Goal: Navigation & Orientation: Understand site structure

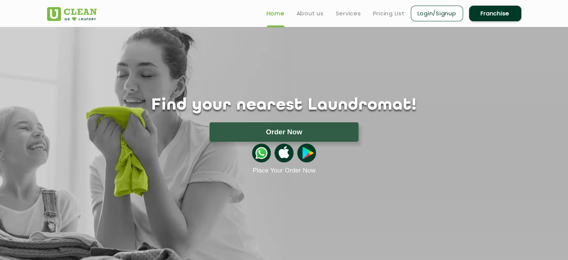
click at [503, 16] on link "Franchise" at bounding box center [495, 14] width 52 height 16
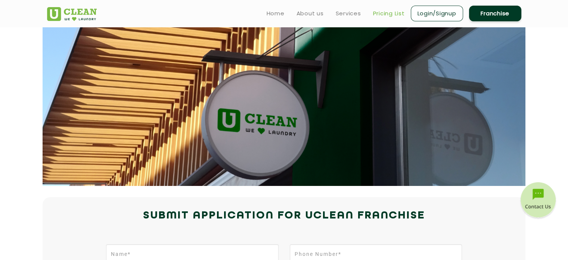
click at [391, 16] on link "Pricing List" at bounding box center [389, 13] width 32 height 9
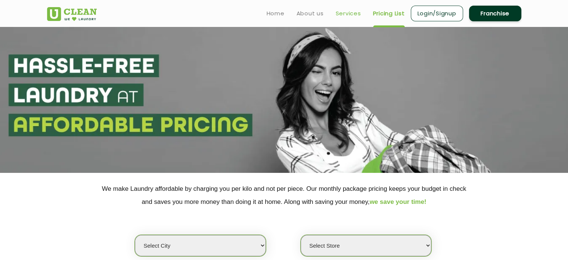
select select "0"
click at [354, 13] on link "Services" at bounding box center [348, 13] width 25 height 9
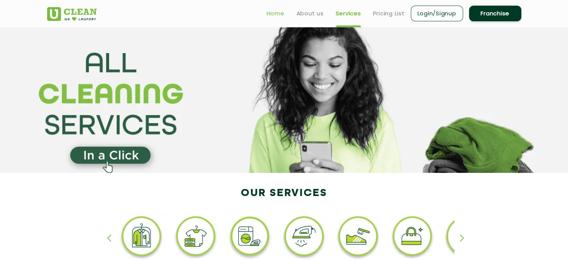
click at [278, 15] on link "Home" at bounding box center [276, 13] width 18 height 9
